Goal: Task Accomplishment & Management: Use online tool/utility

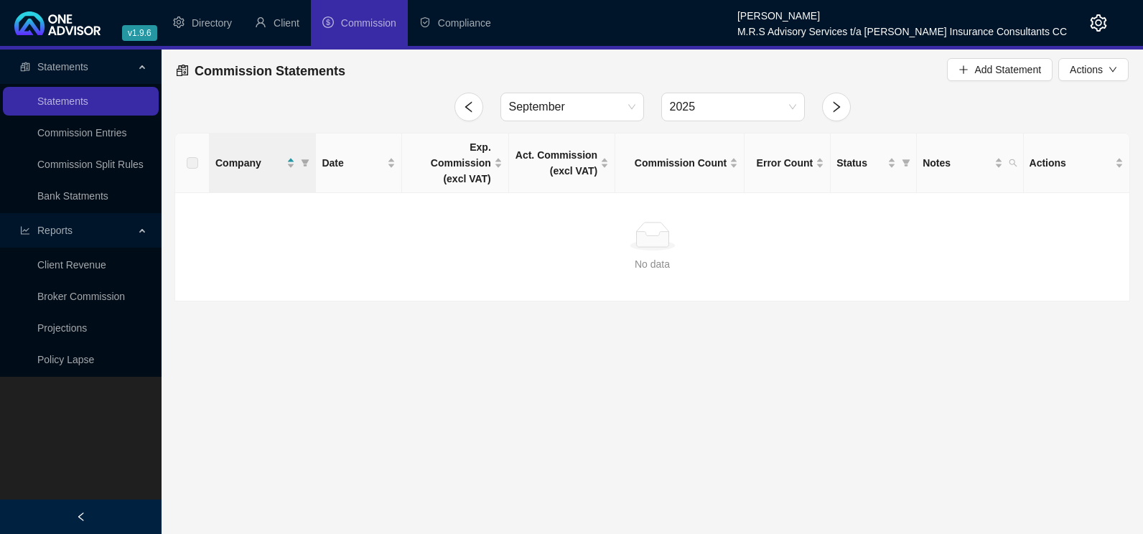
click at [453, 104] on div at bounding box center [469, 107] width 46 height 29
click at [461, 105] on button "button" at bounding box center [469, 107] width 29 height 29
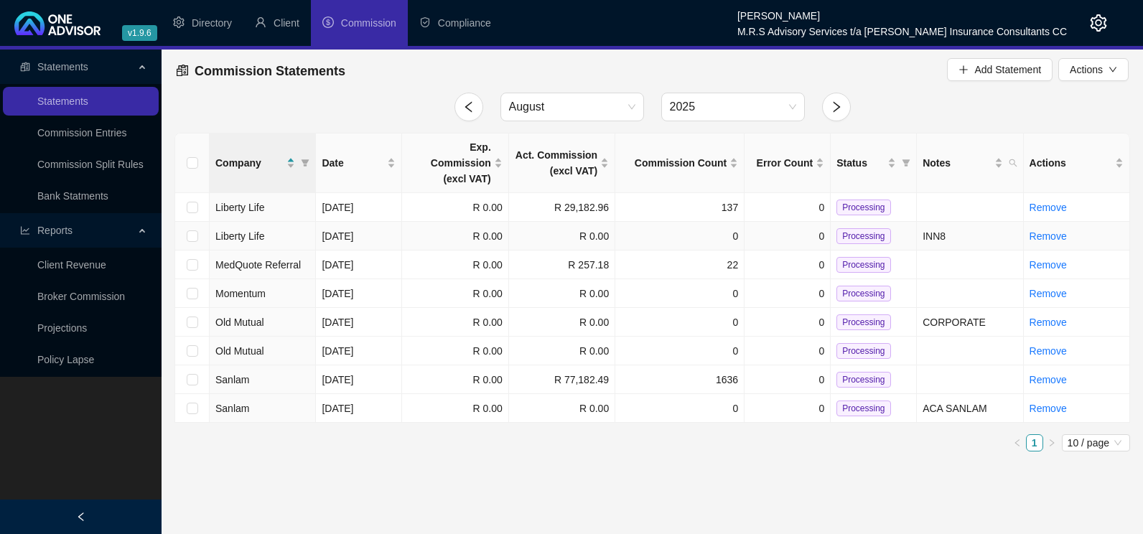
click at [289, 222] on td "Liberty Life" at bounding box center [263, 236] width 106 height 29
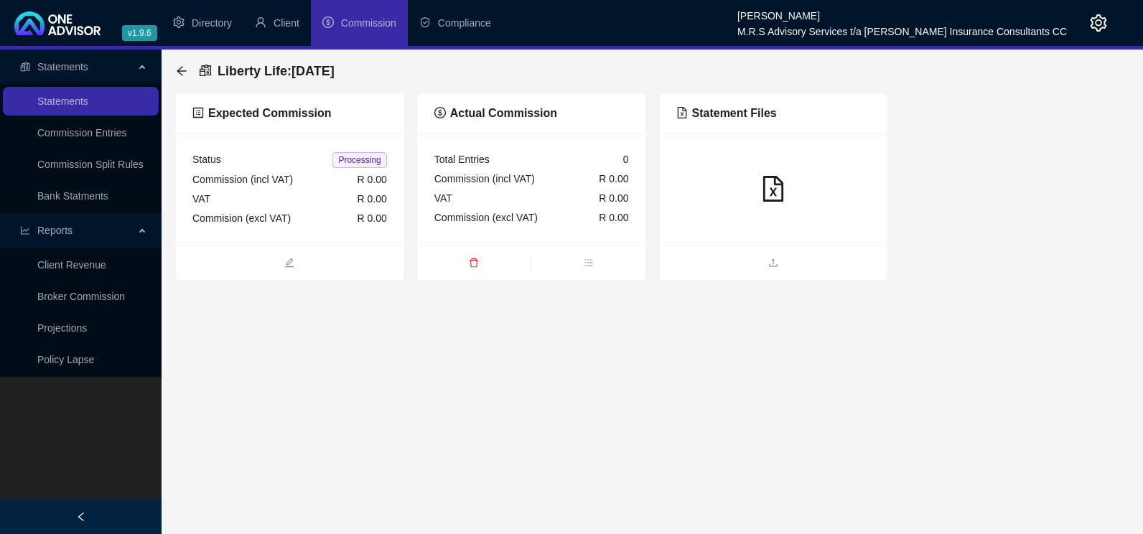
click at [770, 187] on icon "file-excel" at bounding box center [774, 189] width 26 height 26
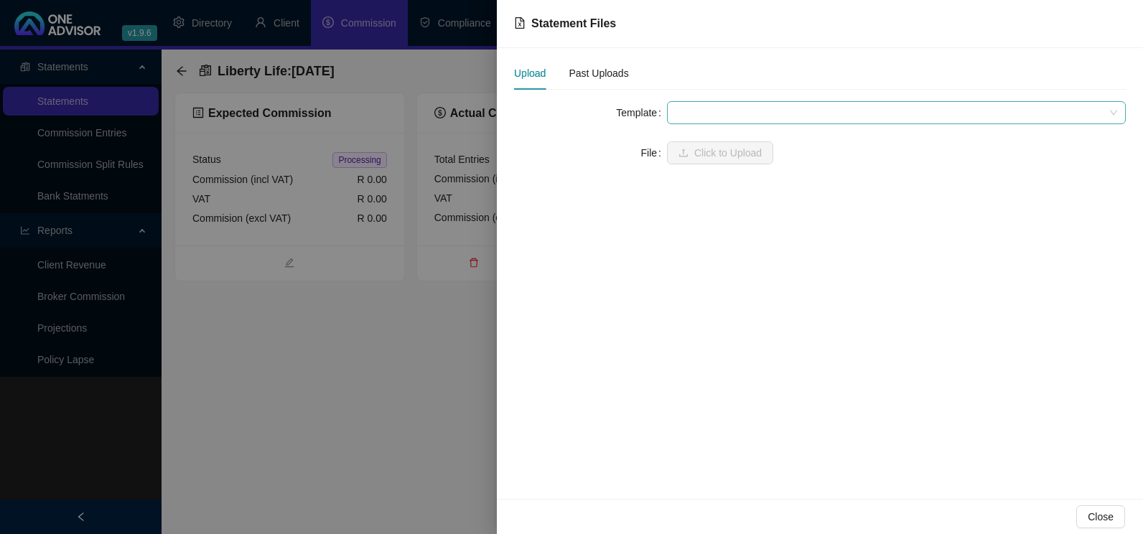
click at [752, 116] on span at bounding box center [897, 113] width 442 height 22
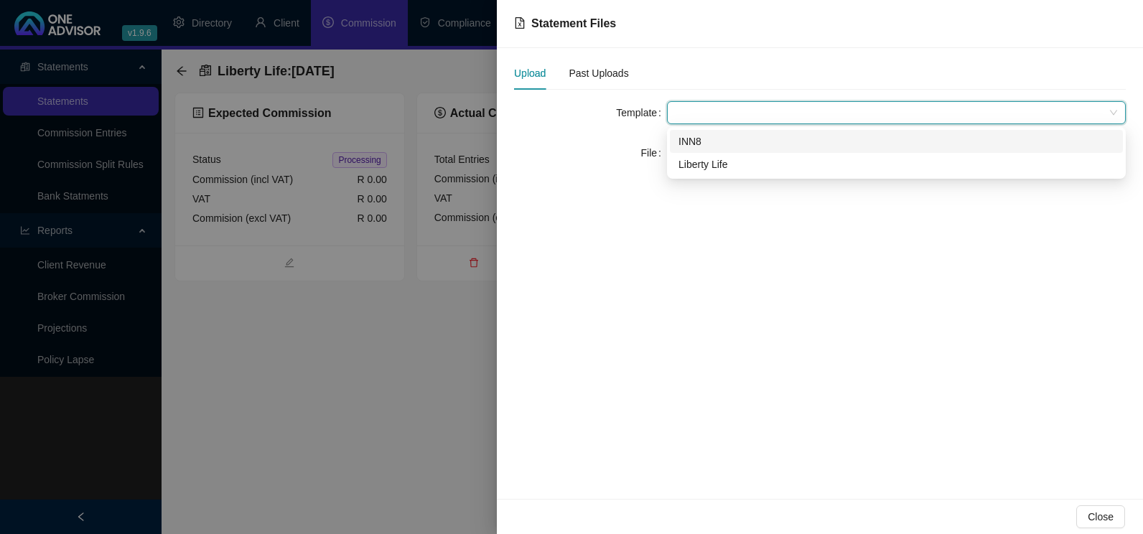
click at [699, 144] on div "INN8" at bounding box center [897, 142] width 436 height 16
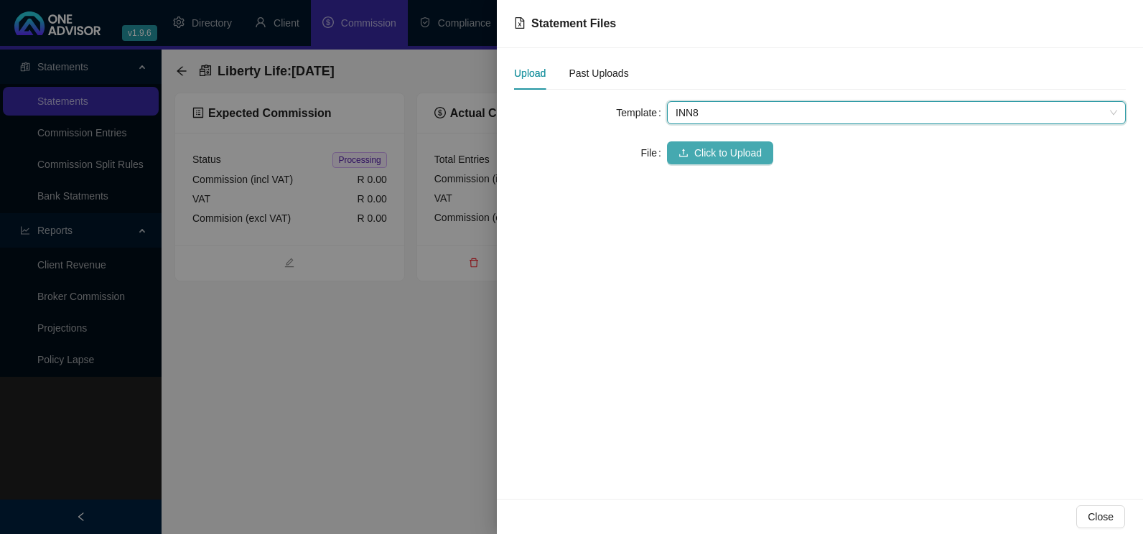
click at [711, 158] on span "Click to Upload" at bounding box center [728, 153] width 68 height 16
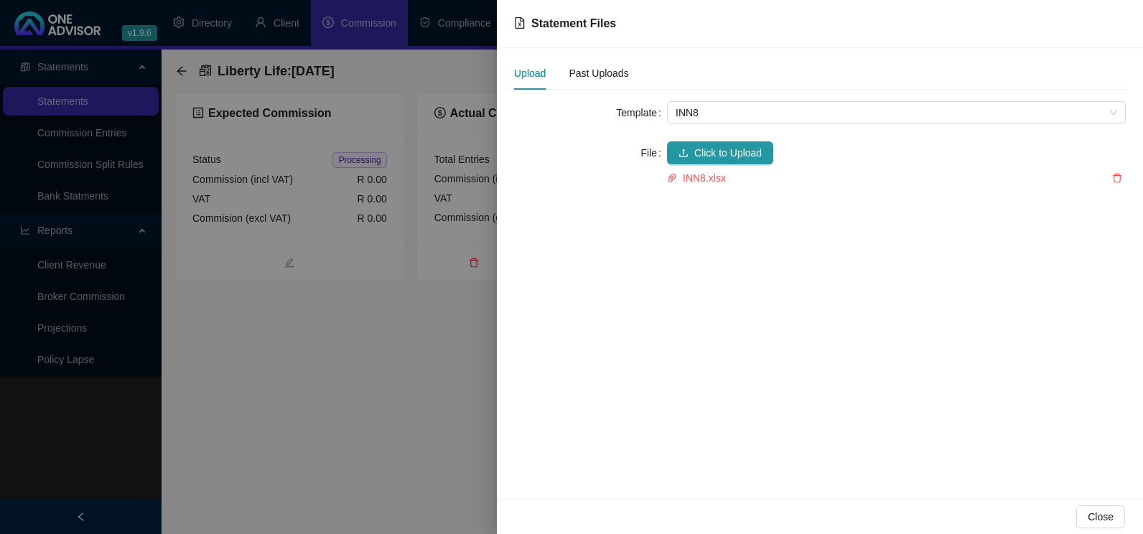
click at [450, 385] on div at bounding box center [571, 267] width 1143 height 534
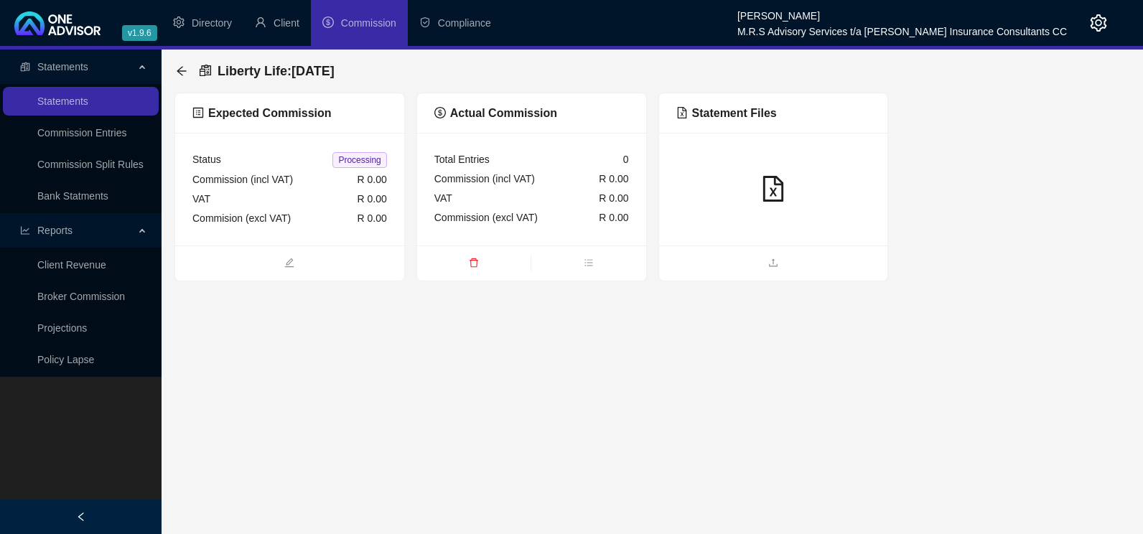
click at [775, 185] on icon "file-excel" at bounding box center [774, 189] width 26 height 26
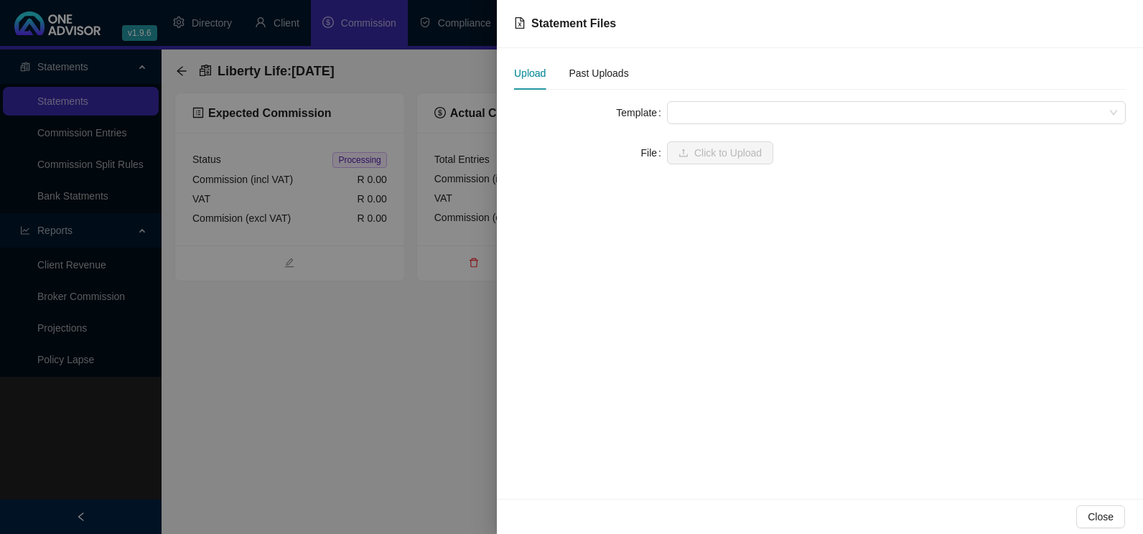
click at [765, 126] on form "Template File Click to Upload" at bounding box center [820, 132] width 612 height 63
click at [763, 116] on span at bounding box center [897, 113] width 442 height 22
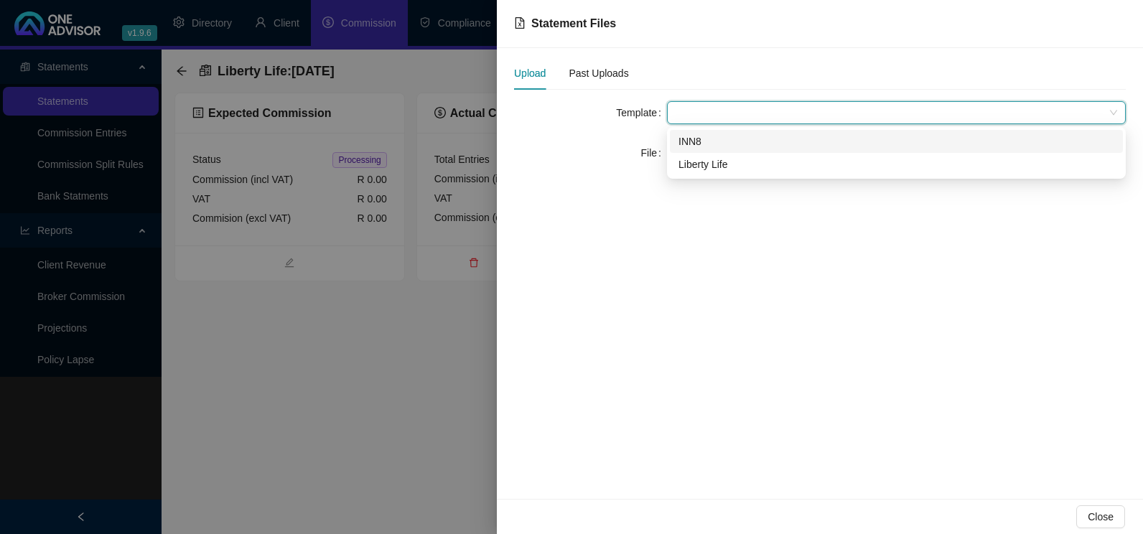
click at [723, 144] on div "INN8" at bounding box center [897, 142] width 436 height 16
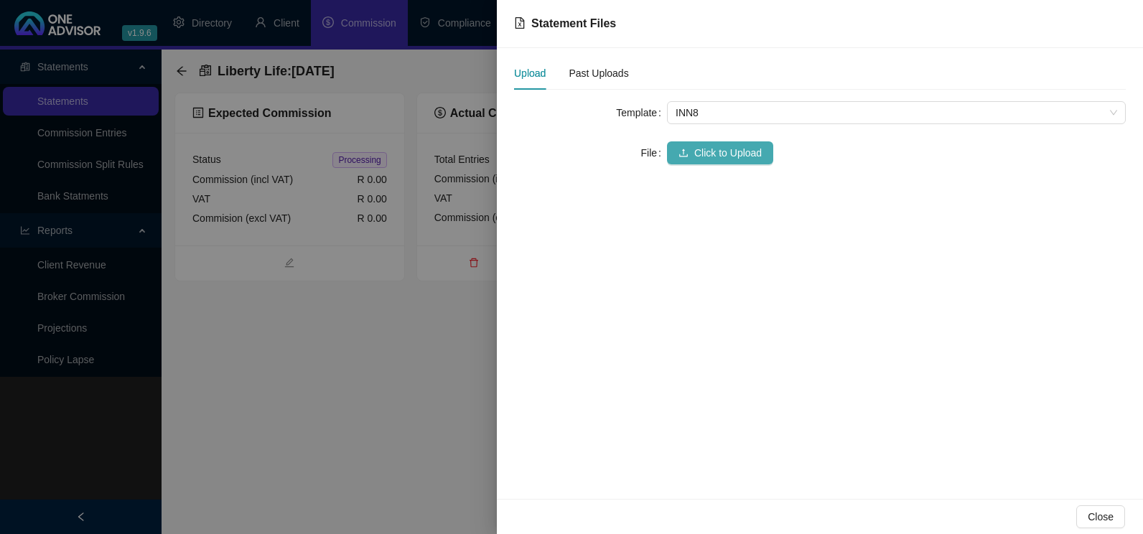
click at [722, 150] on span "Click to Upload" at bounding box center [728, 153] width 68 height 16
click at [1114, 171] on button "button" at bounding box center [1117, 178] width 17 height 14
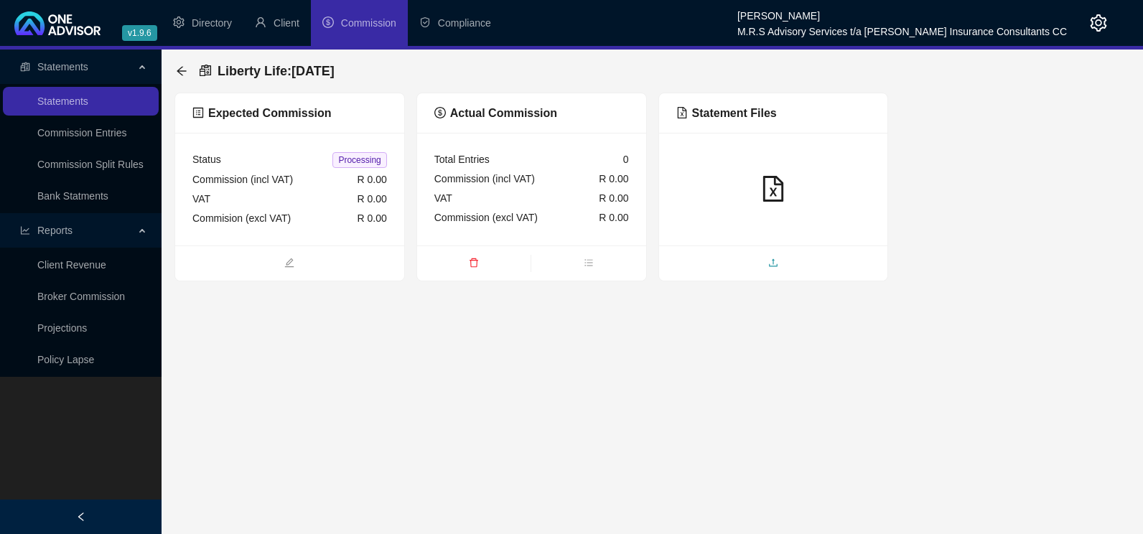
click at [772, 259] on icon "upload" at bounding box center [773, 263] width 10 height 10
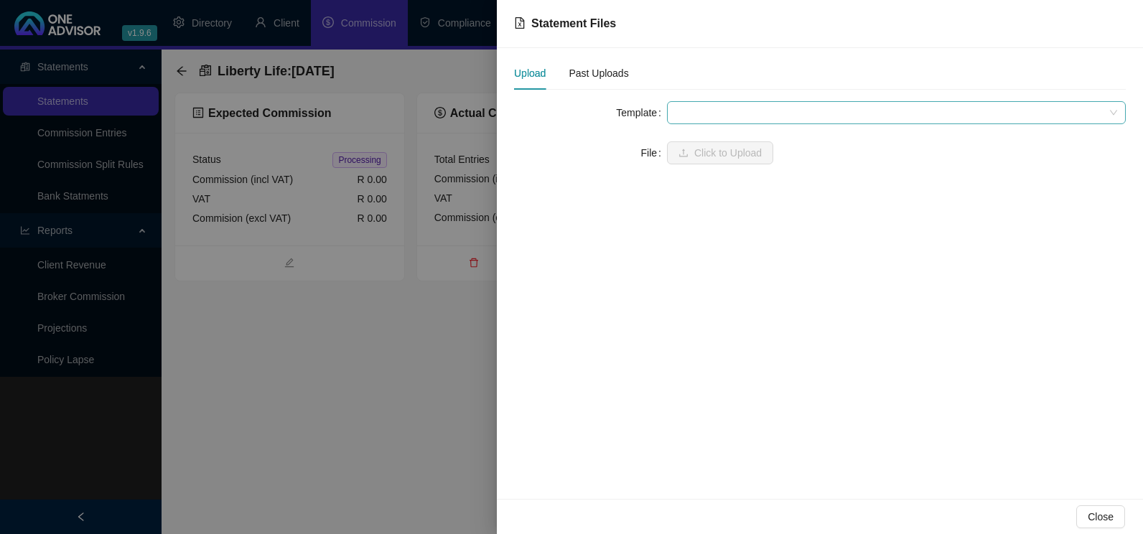
click at [775, 108] on span at bounding box center [897, 113] width 442 height 22
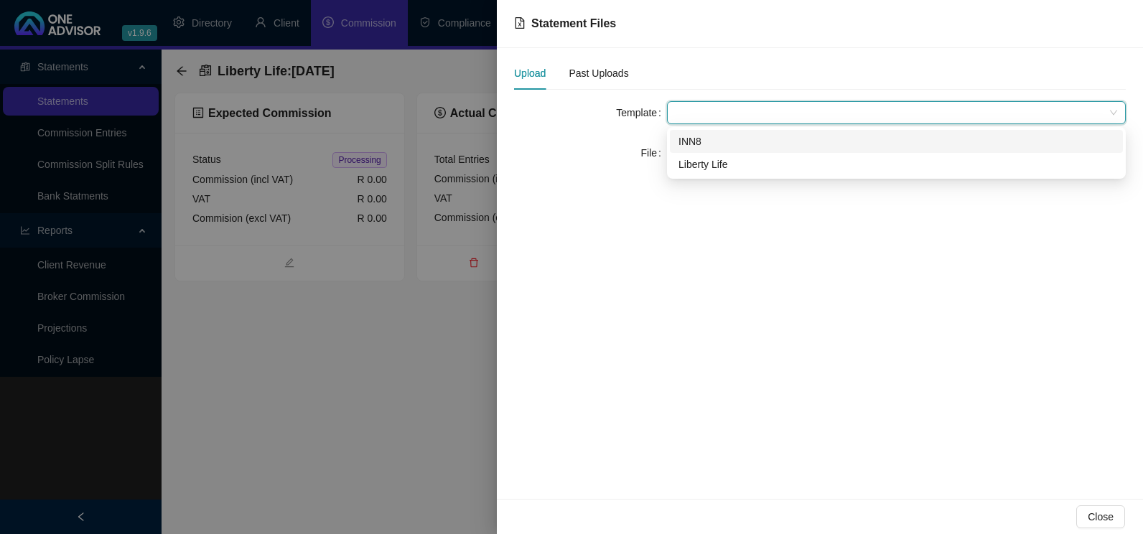
click at [696, 142] on div "INN8" at bounding box center [897, 142] width 436 height 16
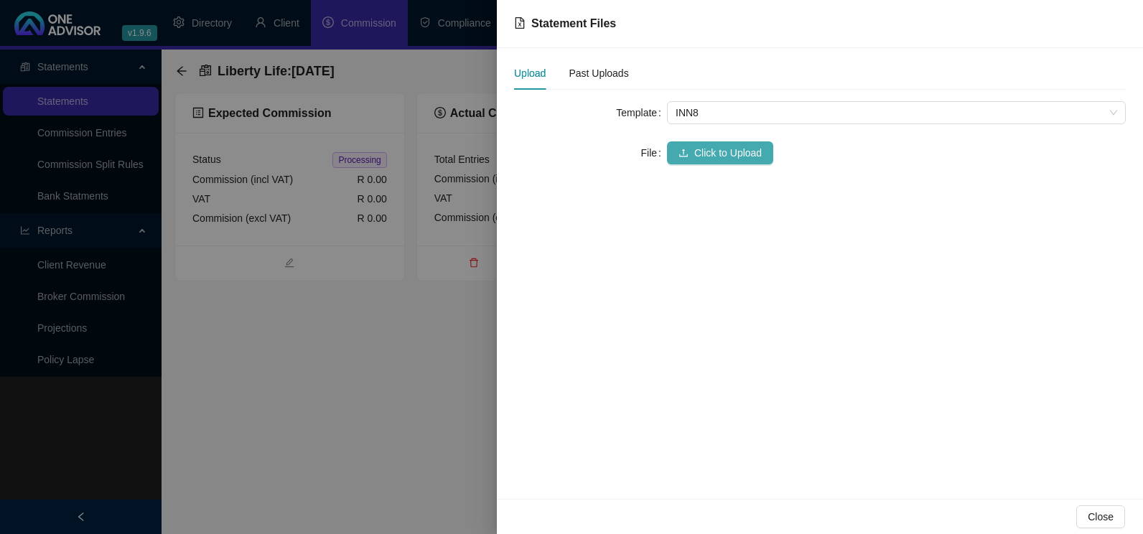
click at [702, 152] on span "Click to Upload" at bounding box center [728, 153] width 68 height 16
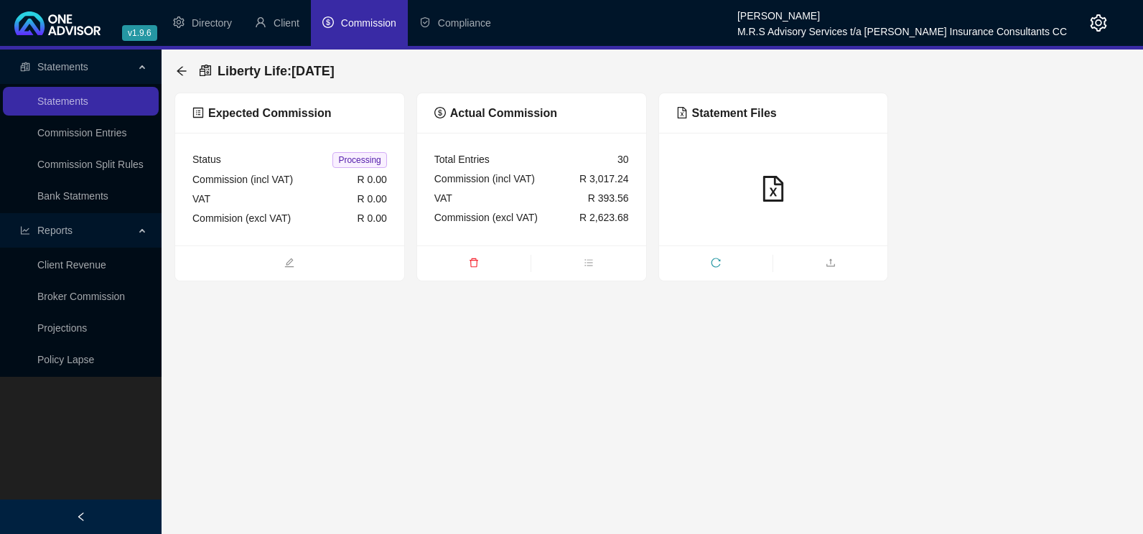
click at [368, 17] on span "Commission" at bounding box center [368, 22] width 55 height 11
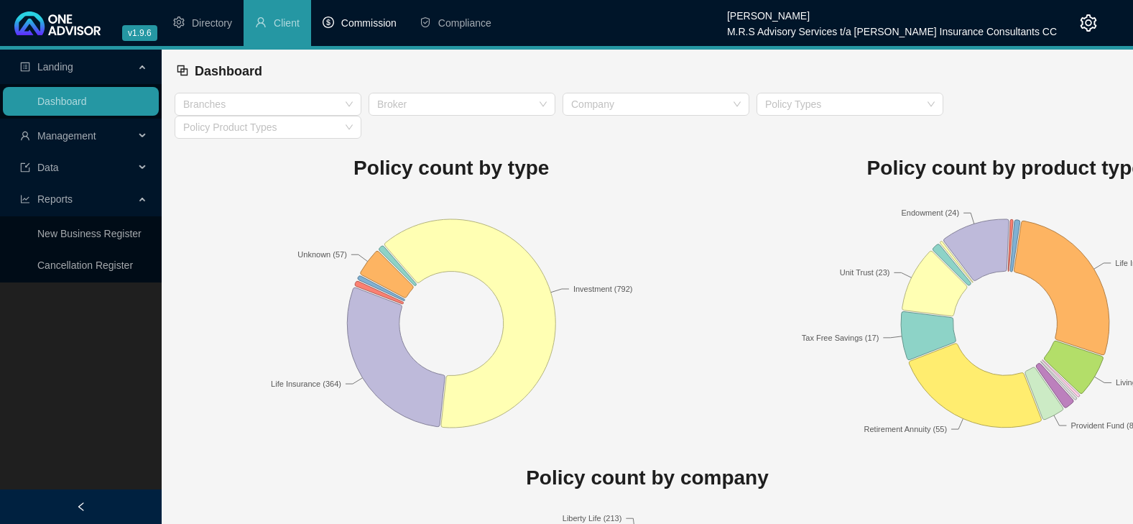
click at [371, 24] on span "Commission" at bounding box center [368, 22] width 55 height 11
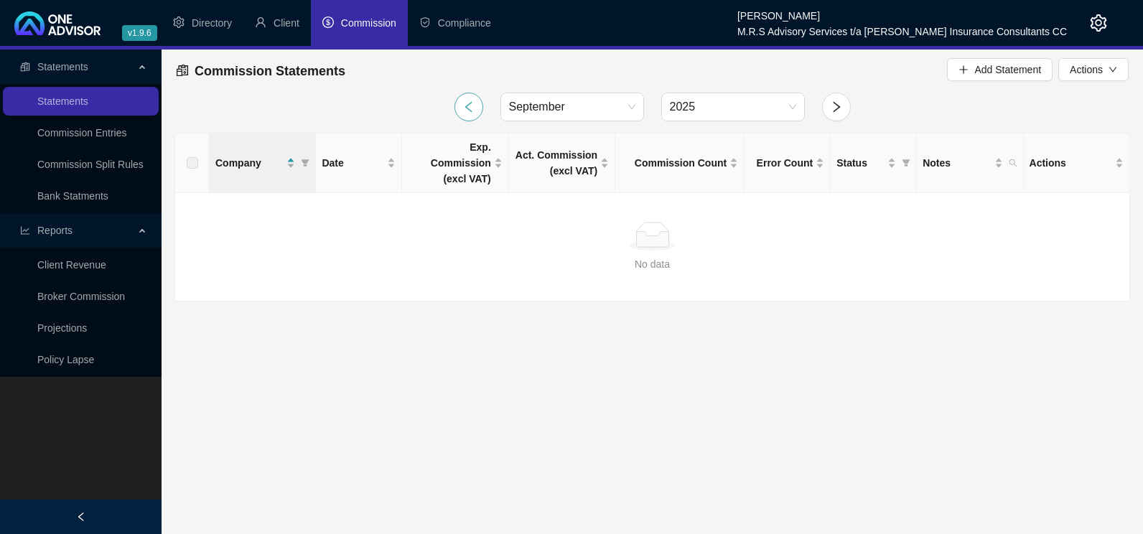
click at [471, 106] on icon "left" at bounding box center [468, 107] width 13 height 13
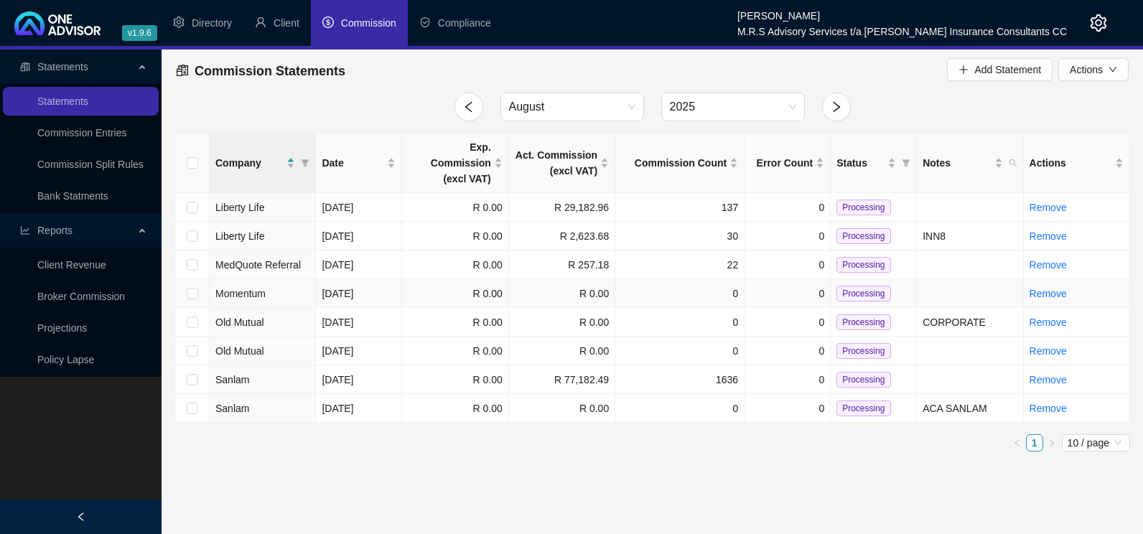
click at [691, 284] on td "0" at bounding box center [679, 293] width 129 height 29
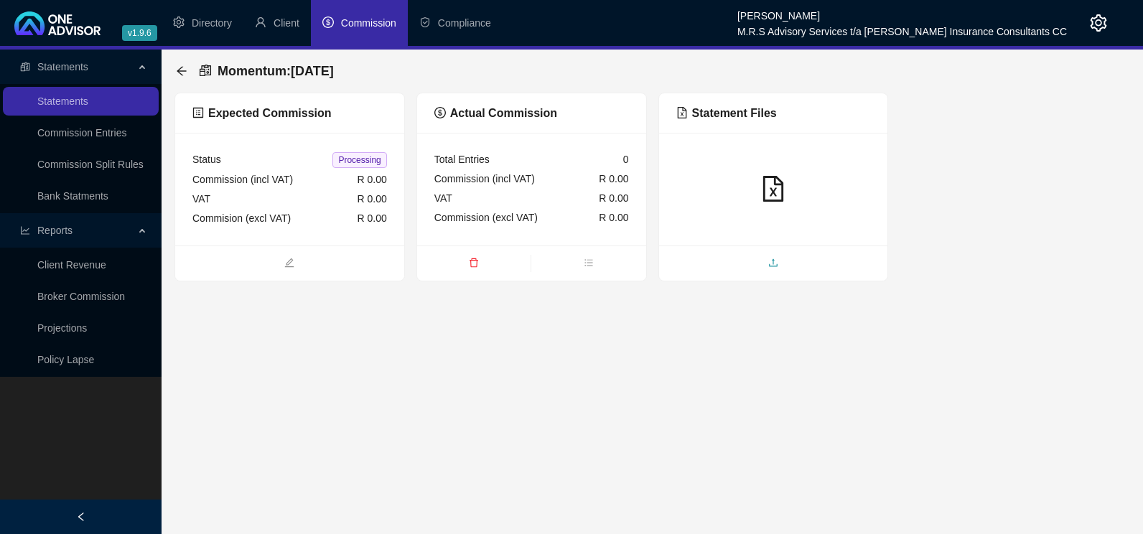
click at [778, 263] on span "upload" at bounding box center [773, 264] width 229 height 16
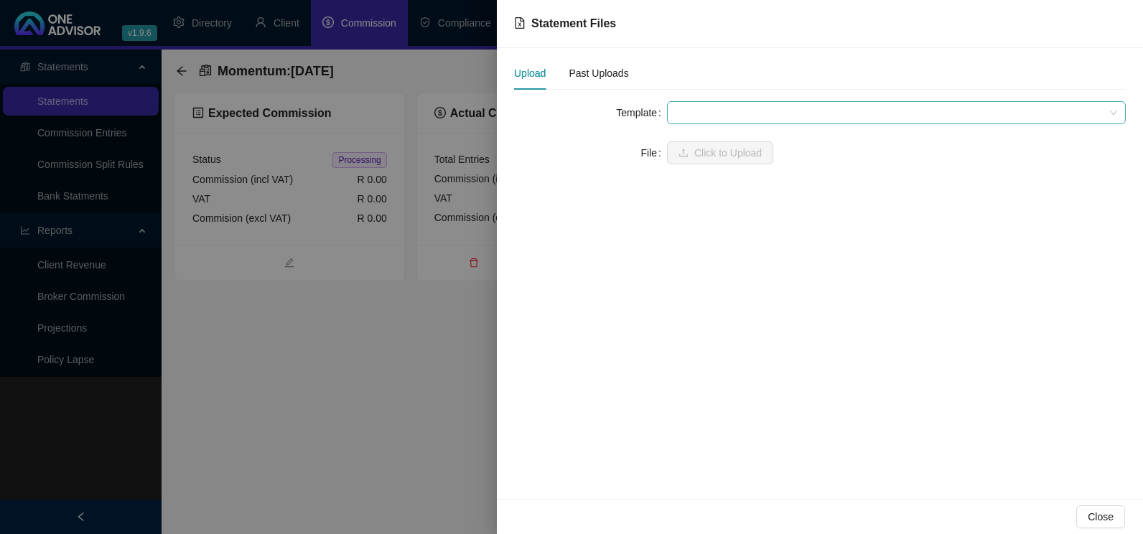
click at [718, 113] on span at bounding box center [897, 113] width 442 height 22
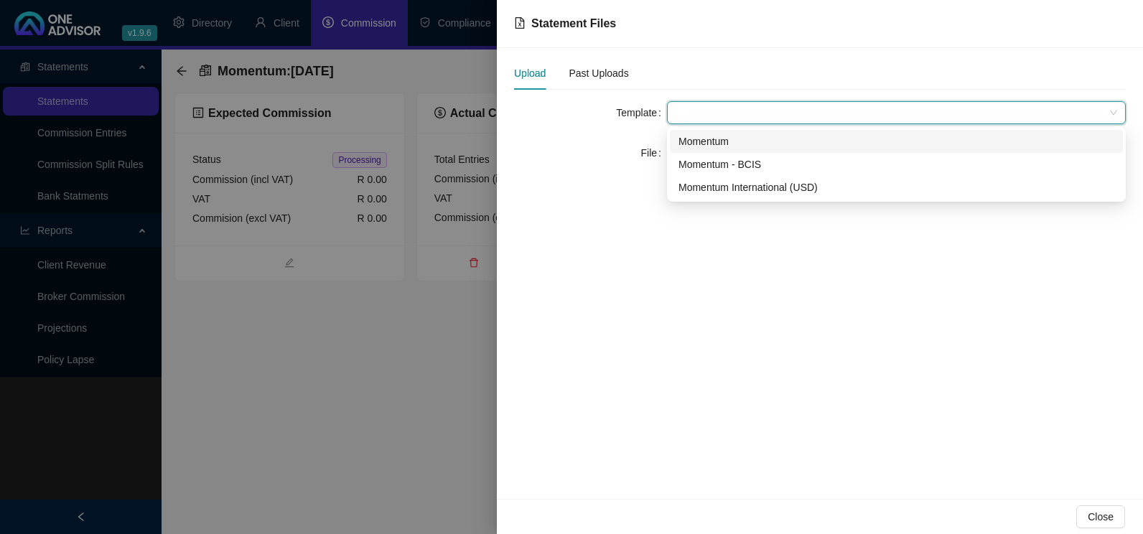
click at [692, 135] on div "Momentum" at bounding box center [897, 142] width 436 height 16
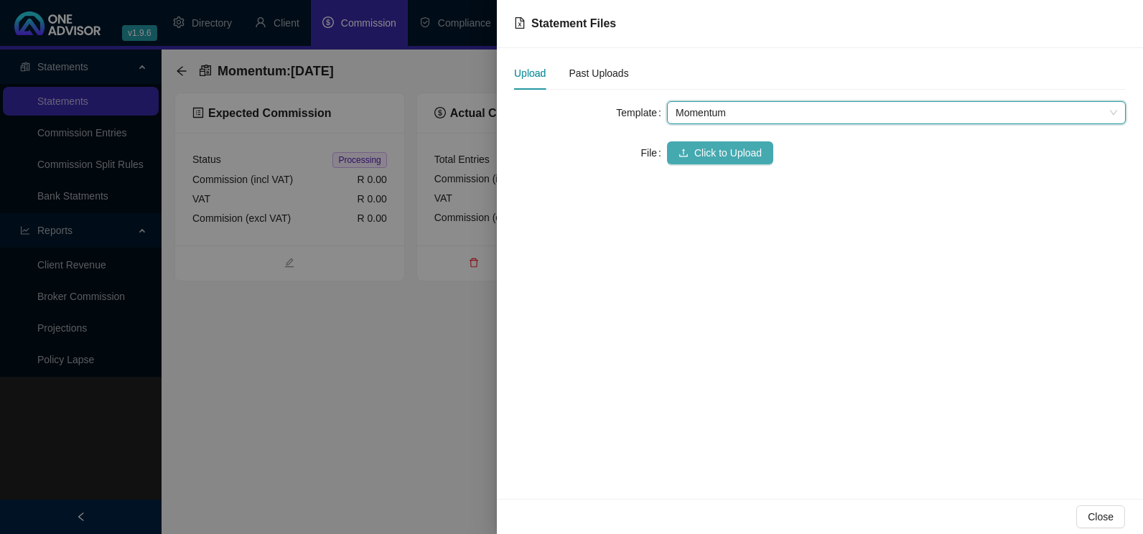
click at [715, 153] on span "Click to Upload" at bounding box center [728, 153] width 68 height 16
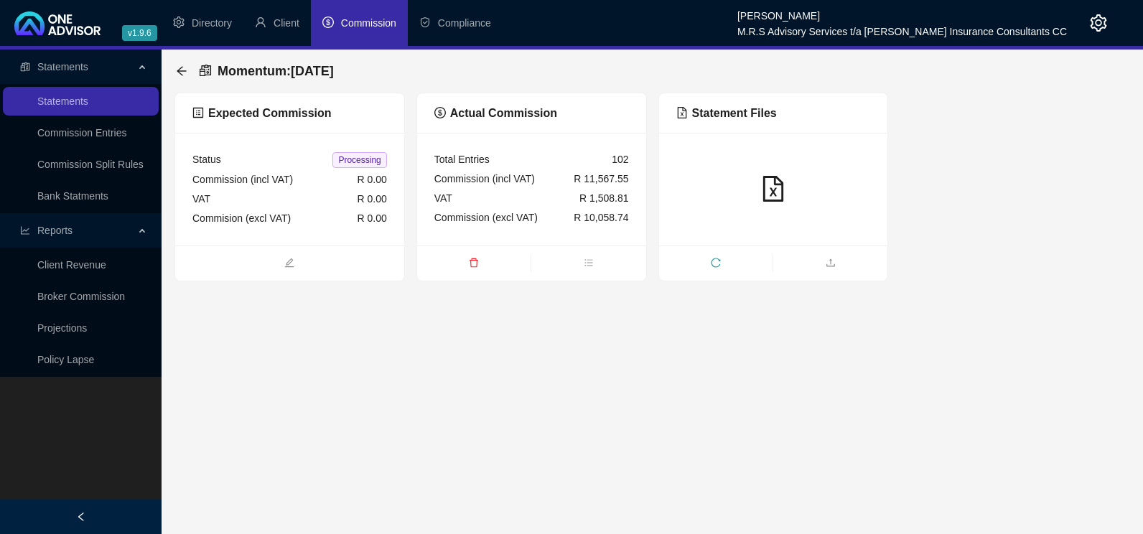
click at [373, 21] on span "Commission" at bounding box center [368, 22] width 55 height 11
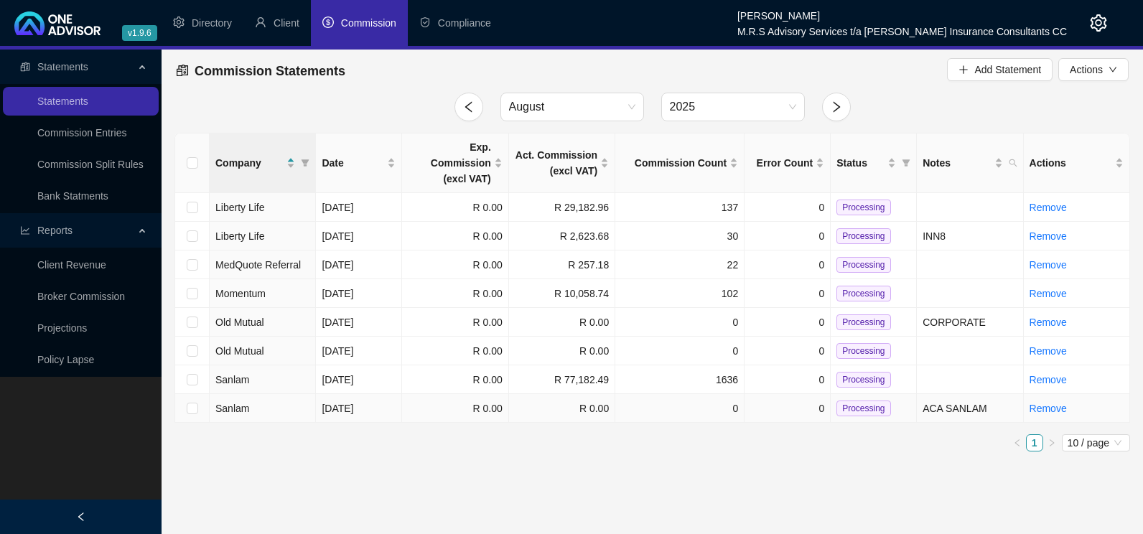
click at [288, 394] on td "Sanlam" at bounding box center [263, 408] width 106 height 29
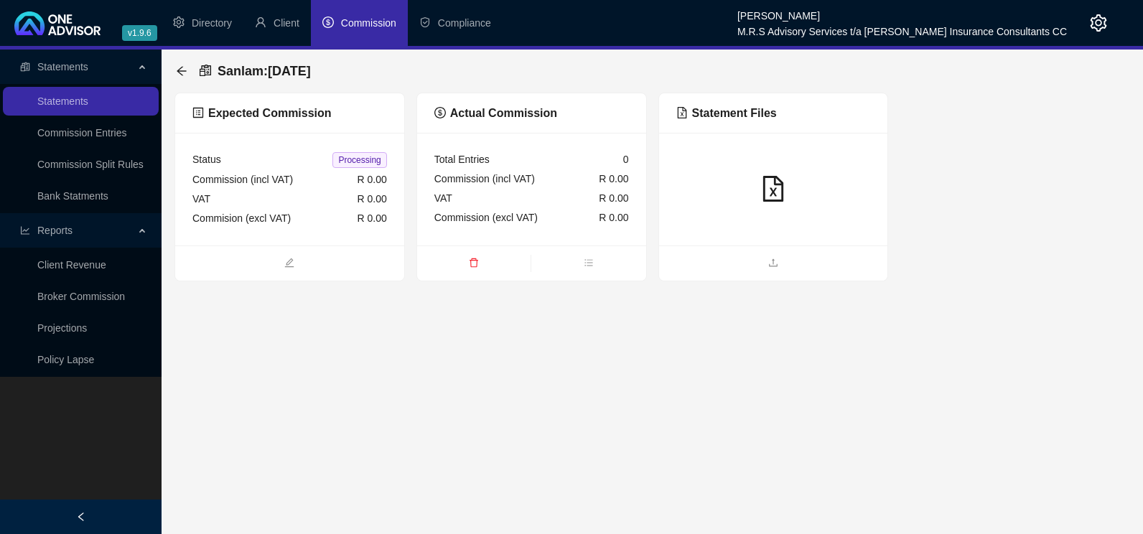
click at [768, 189] on icon "file-excel" at bounding box center [774, 189] width 26 height 26
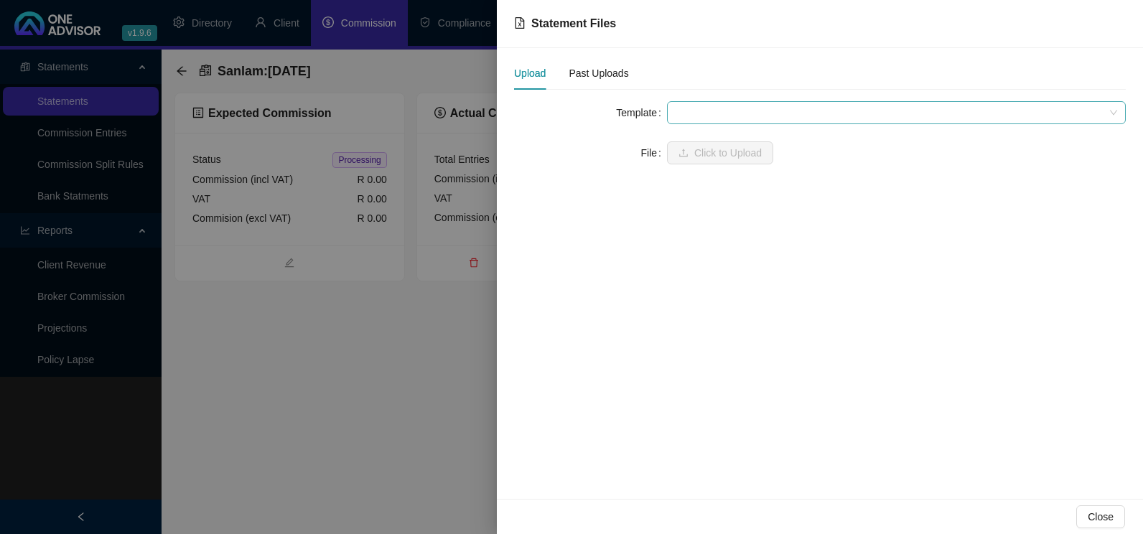
click at [707, 108] on span at bounding box center [897, 113] width 442 height 22
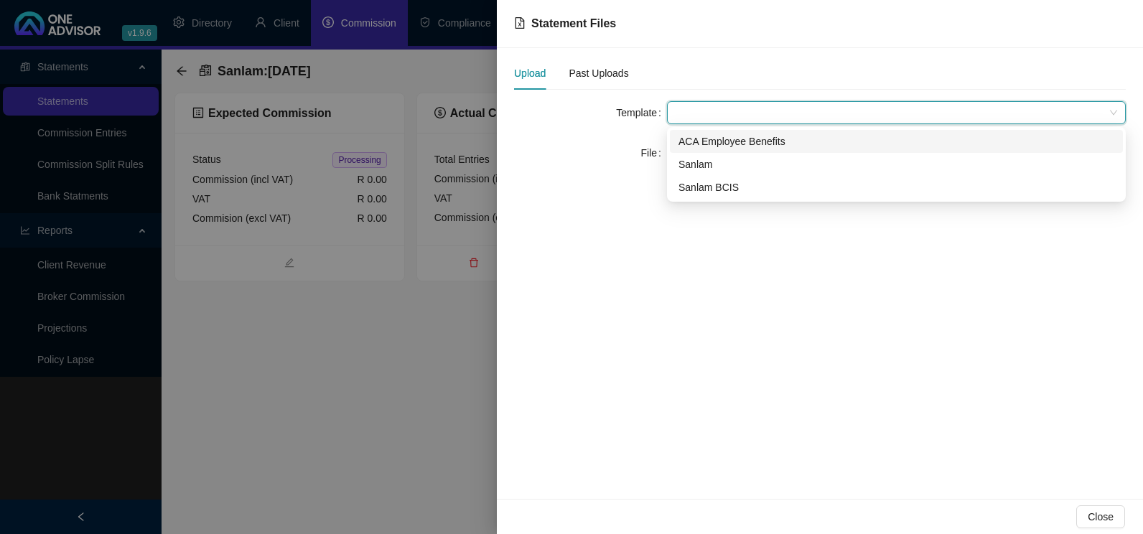
click at [722, 144] on div "ACA Employee Benefits" at bounding box center [897, 142] width 436 height 16
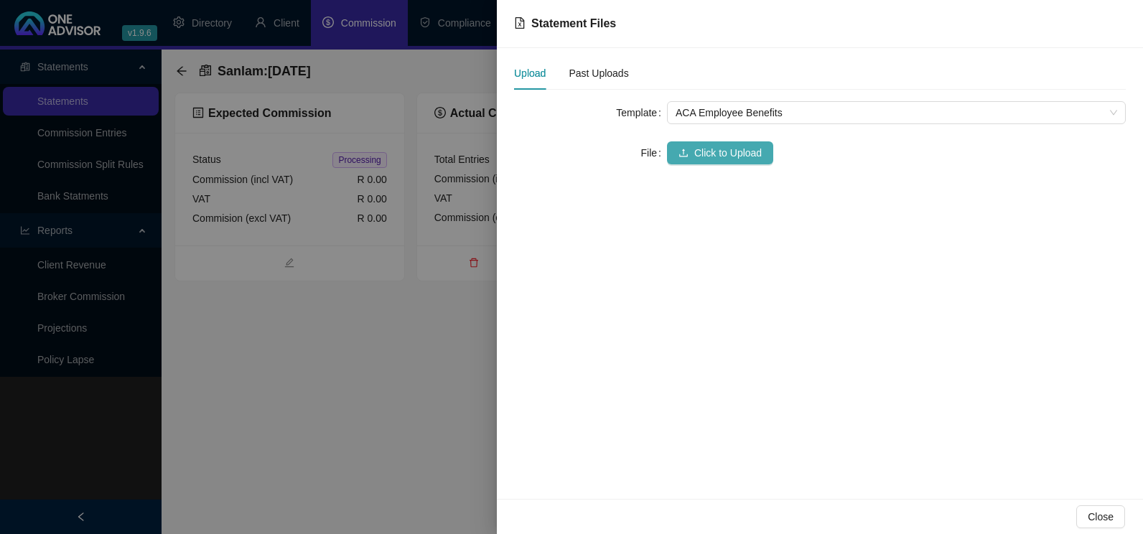
click at [715, 149] on span "Click to Upload" at bounding box center [728, 153] width 68 height 16
